Goal: Find specific page/section: Find specific page/section

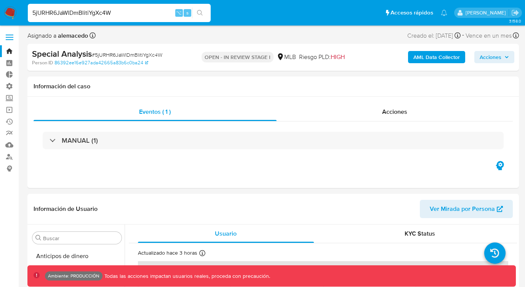
select select "10"
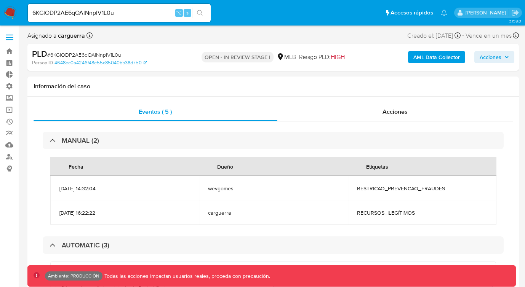
select select "10"
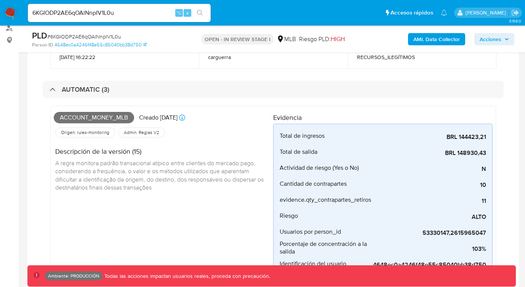
scroll to position [129, 0]
drag, startPoint x: 128, startPoint y: 118, endPoint x: 59, endPoint y: 117, distance: 69.3
click at [59, 117] on span "Account_money_mlb" at bounding box center [94, 117] width 80 height 11
copy span "Account_money_mlb"
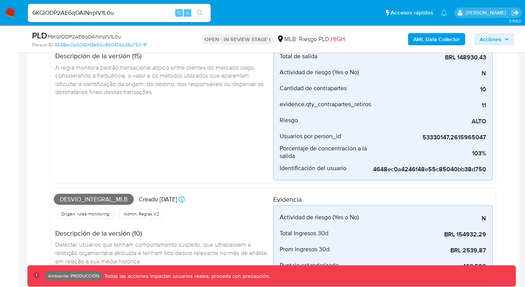
scroll to position [256, 0]
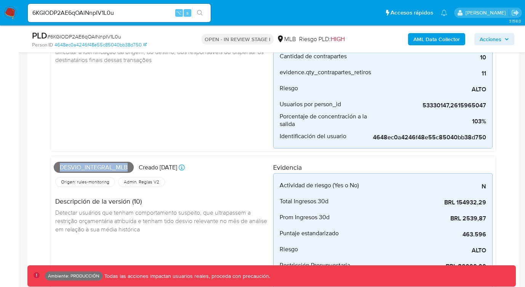
drag, startPoint x: 59, startPoint y: 166, endPoint x: 127, endPoint y: 167, distance: 67.4
click at [127, 167] on span "Desvio_integral_mlb" at bounding box center [94, 167] width 80 height 11
copy span "Desvio_integral_mlb"
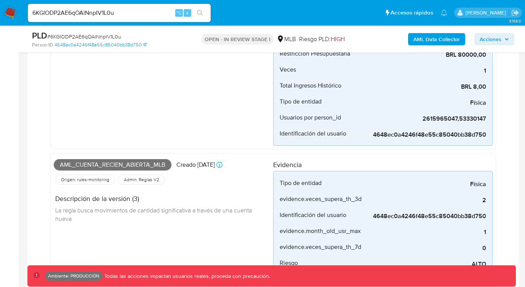
scroll to position [507, 0]
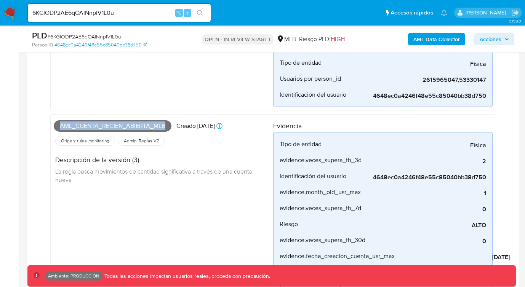
drag, startPoint x: 60, startPoint y: 125, endPoint x: 163, endPoint y: 127, distance: 103.2
click at [163, 127] on span "Aml_cuenta_recien_abierta_mlb" at bounding box center [113, 125] width 118 height 11
copy span "Aml_cuenta_recien_abierta_mlb"
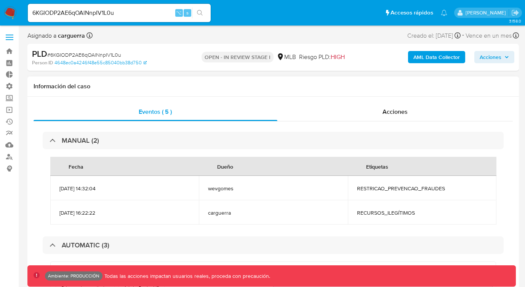
scroll to position [13, 0]
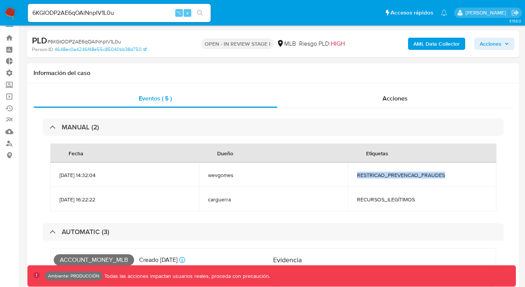
drag, startPoint x: 357, startPoint y: 175, endPoint x: 457, endPoint y: 175, distance: 100.5
click at [457, 175] on span "RESTRICAO_PREVENCAO_FRAUDES" at bounding box center [422, 175] width 130 height 7
copy span "RESTRICAO_PREVENCAO_FRAUDES"
click at [384, 198] on span "RECURSOS_ILEGÍTIMOS" at bounding box center [422, 199] width 130 height 7
click at [385, 200] on span "RECURSOS_ILEGÍTIMOS" at bounding box center [422, 199] width 130 height 7
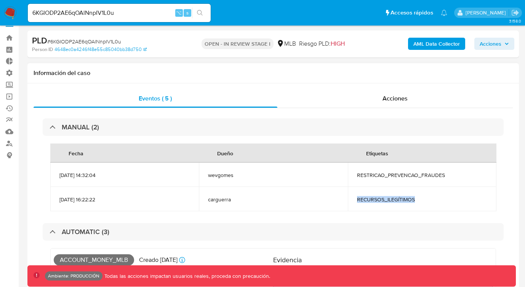
click at [385, 200] on span "RECURSOS_ILEGÍTIMOS" at bounding box center [422, 199] width 130 height 7
copy span "RECURSOS_ILEGÍTIMOS"
